Goal: Information Seeking & Learning: Check status

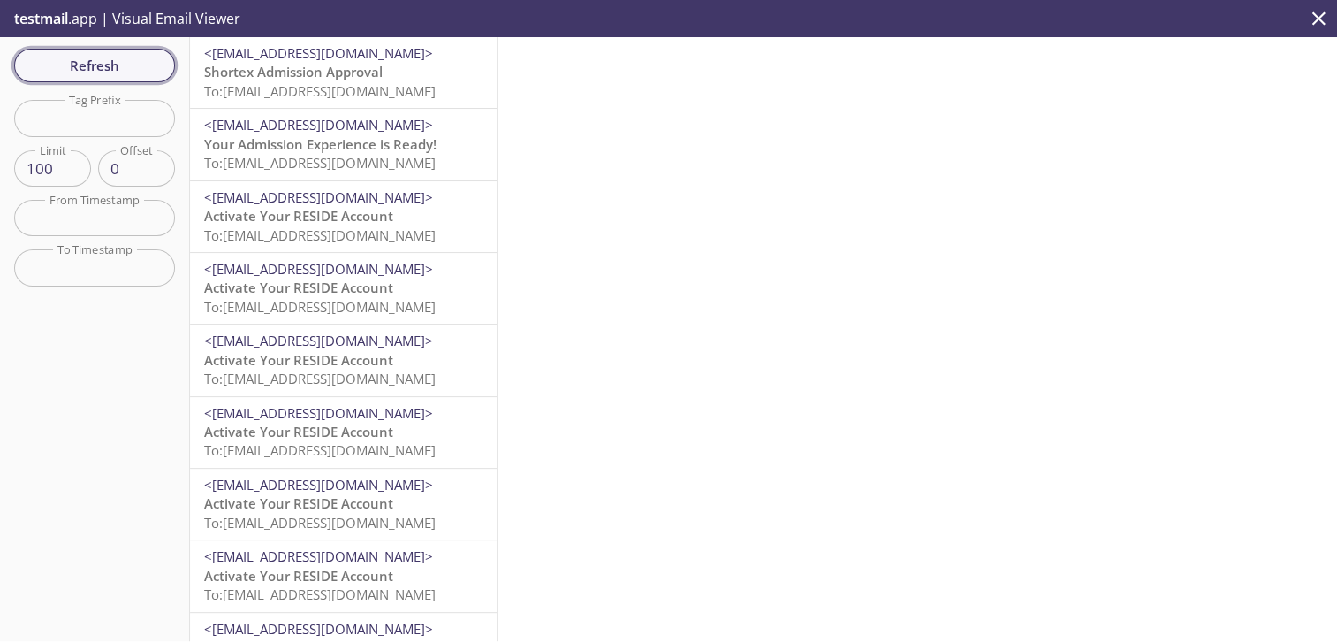
click at [104, 50] on button "Refresh" at bounding box center [94, 66] width 161 height 34
click at [388, 64] on p "Shortex Admission Approval To: [EMAIL_ADDRESS][DOMAIN_NAME]" at bounding box center [343, 82] width 278 height 38
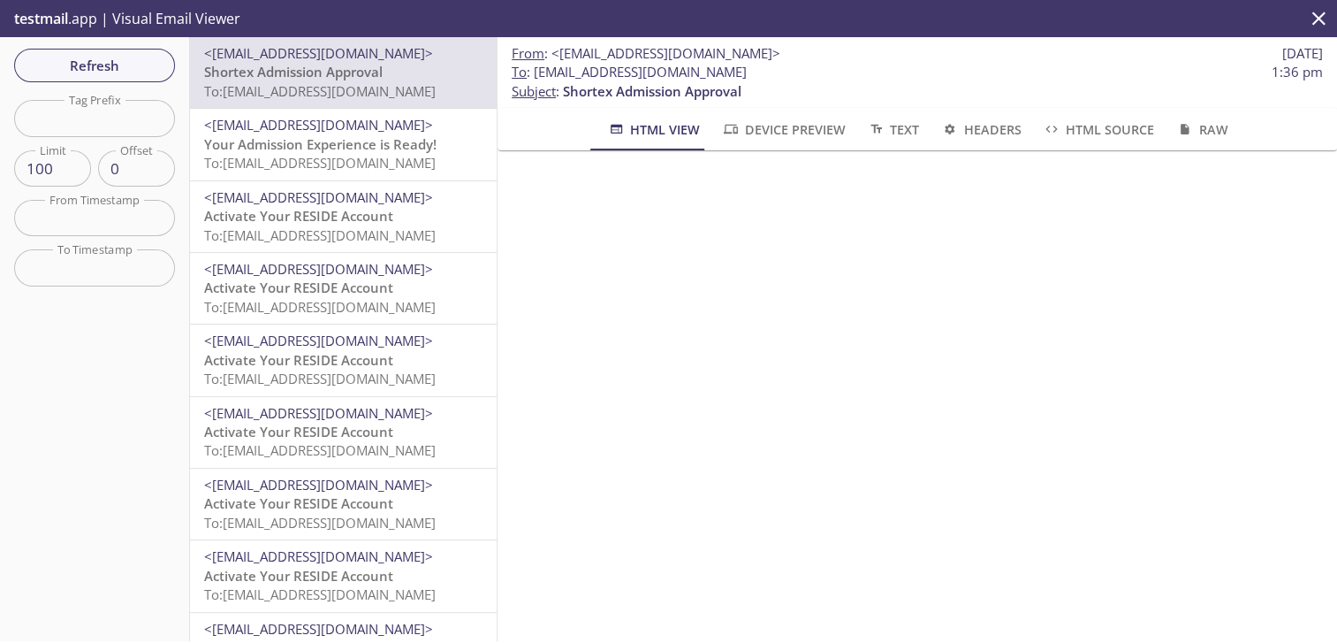
drag, startPoint x: 774, startPoint y: 71, endPoint x: 538, endPoint y: 73, distance: 236.0
click at [538, 73] on span "To : [EMAIL_ADDRESS][DOMAIN_NAME] 1:36 pm" at bounding box center [917, 72] width 811 height 19
copy span "[EMAIL_ADDRESS][DOMAIN_NAME]"
click at [113, 64] on span "Refresh" at bounding box center [94, 65] width 133 height 23
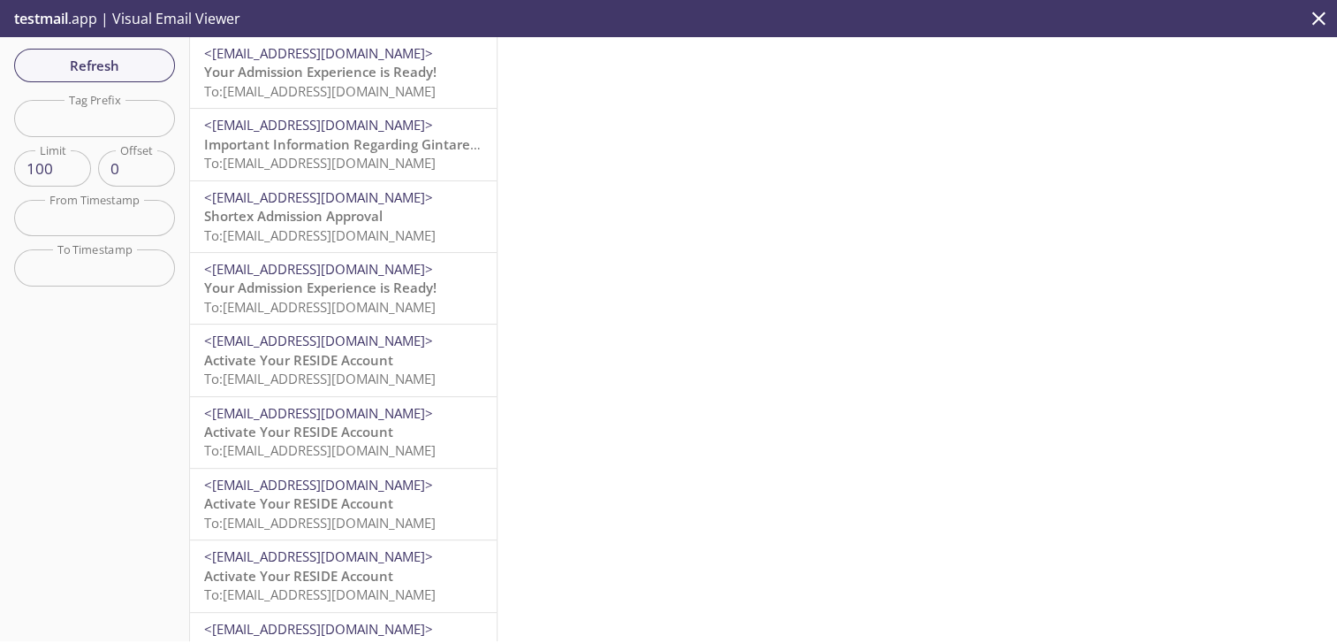
click at [380, 65] on span "Your Admission Experience is Ready!" at bounding box center [320, 72] width 232 height 18
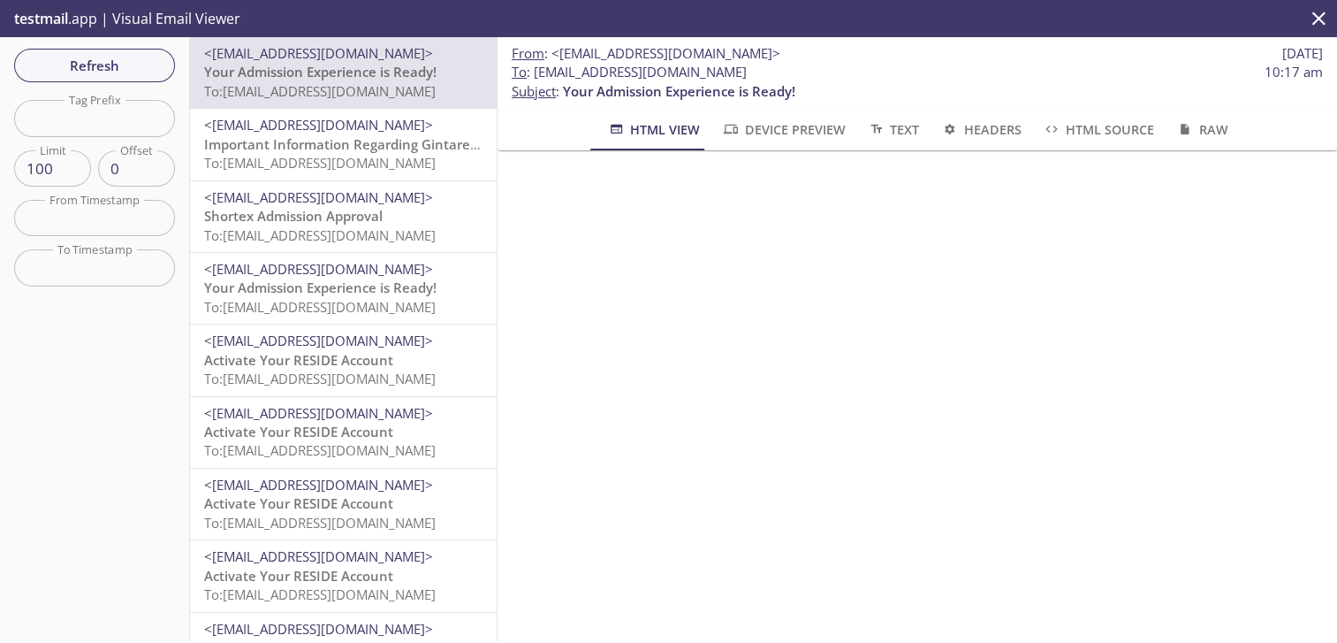
click at [368, 158] on span "To: [EMAIL_ADDRESS][DOMAIN_NAME]" at bounding box center [320, 163] width 232 height 18
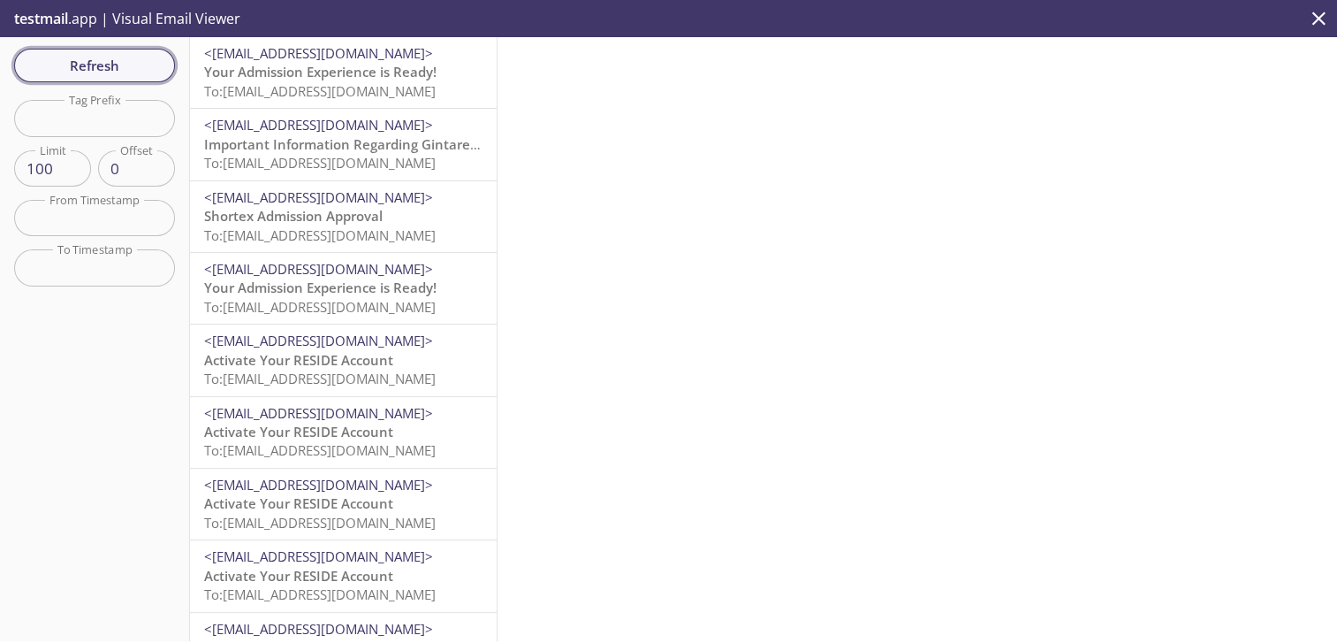
click at [145, 65] on span "Refresh" at bounding box center [94, 65] width 133 height 23
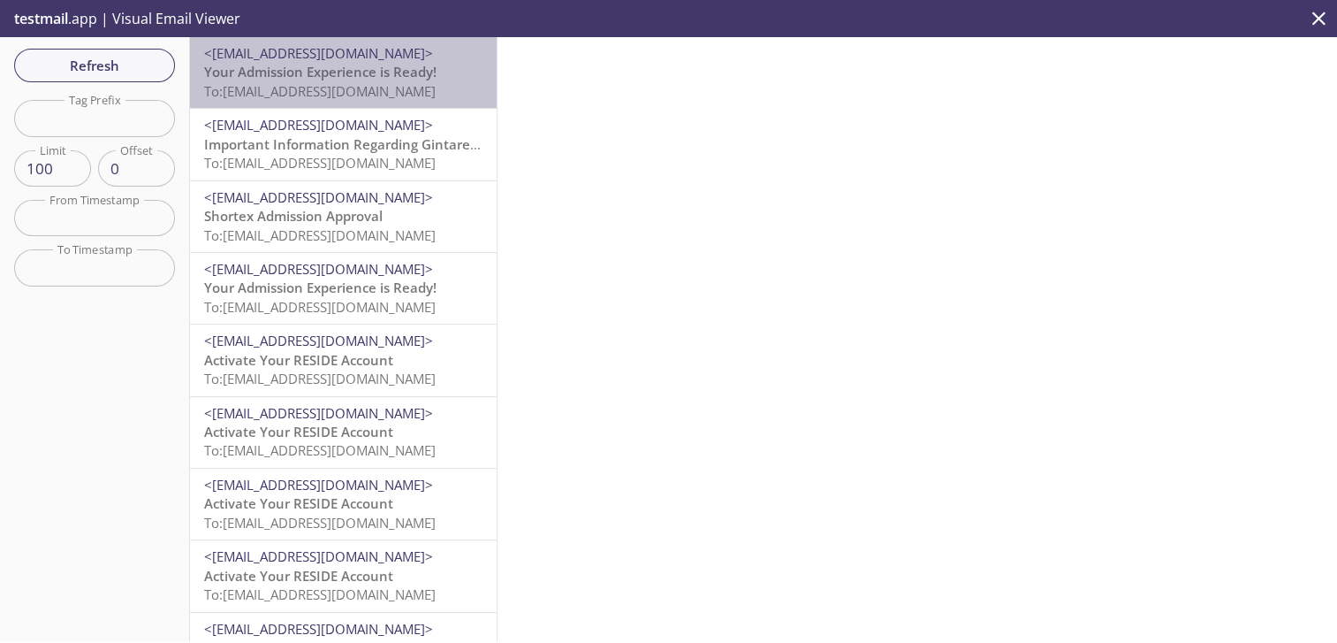
click at [388, 83] on span "To: burrito.resident0924@inbox.testmail.app" at bounding box center [320, 91] width 232 height 18
click at [412, 126] on span "<[EMAIL_ADDRESS][DOMAIN_NAME]>" at bounding box center [318, 125] width 229 height 18
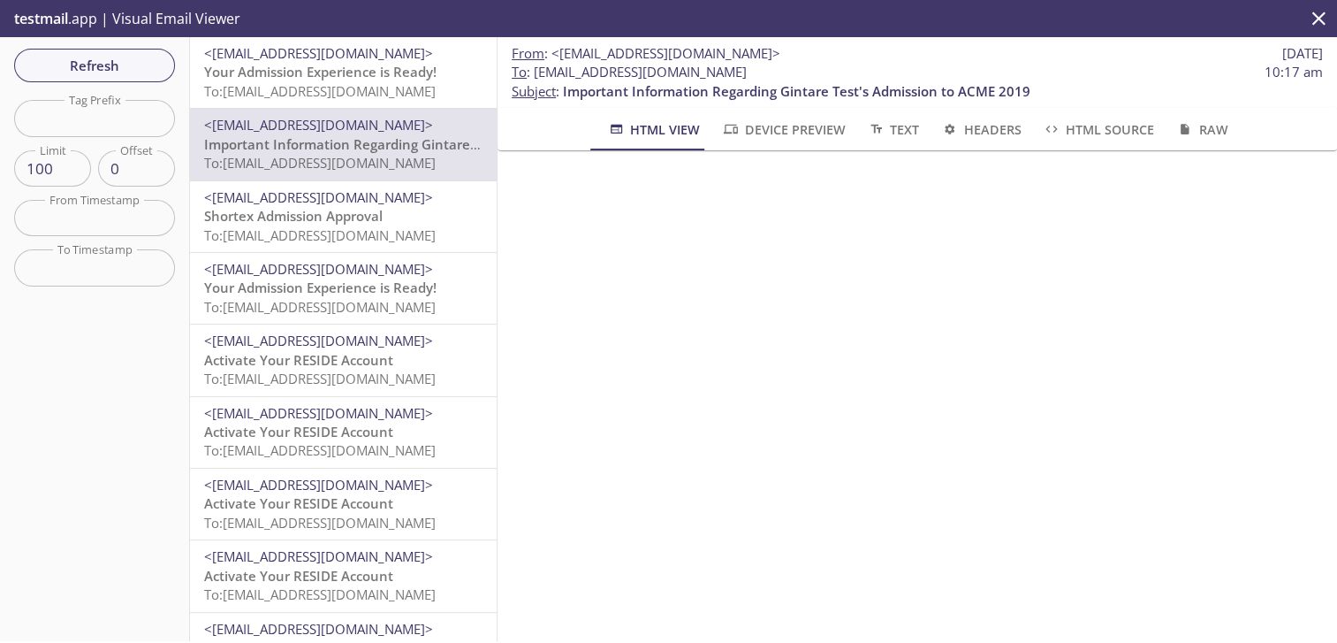
drag, startPoint x: 830, startPoint y: 68, endPoint x: 530, endPoint y: 64, distance: 299.7
click at [530, 64] on span "To : burrito.representative0924@inbox.testmail.app 10:17 am" at bounding box center [917, 72] width 811 height 19
copy span "[EMAIL_ADDRESS][DOMAIN_NAME]"
click at [156, 79] on button "Refresh" at bounding box center [94, 66] width 161 height 34
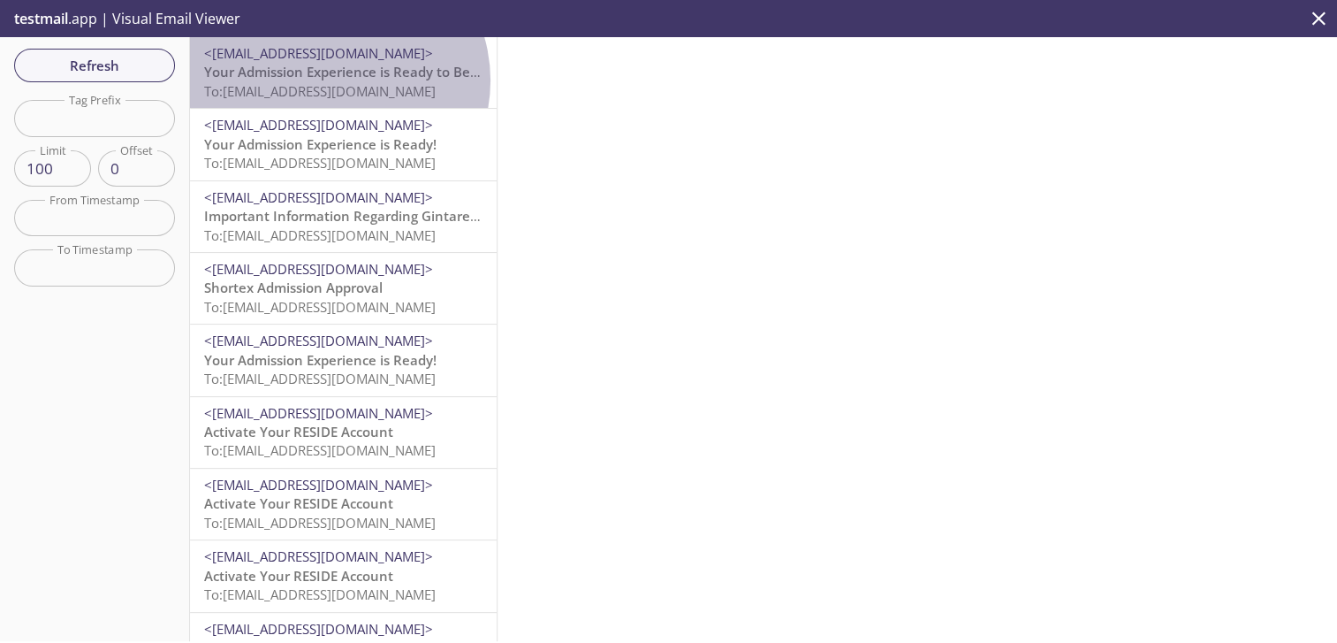
click at [334, 80] on span "Your Admission Experience is Ready to Be Completed!" at bounding box center [375, 72] width 343 height 18
